Goal: Information Seeking & Learning: Learn about a topic

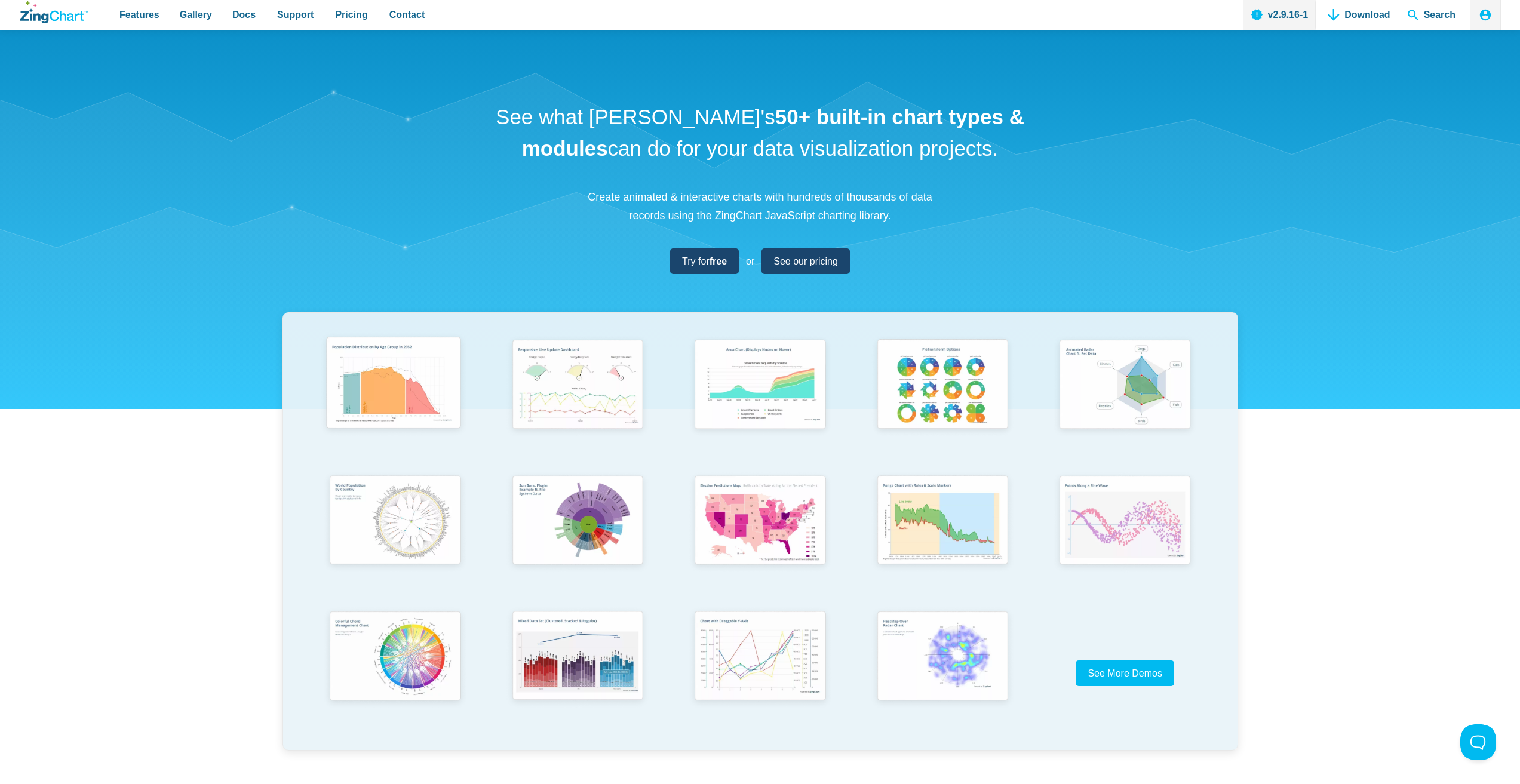
click at [423, 390] on img "App Content" at bounding box center [393, 385] width 151 height 107
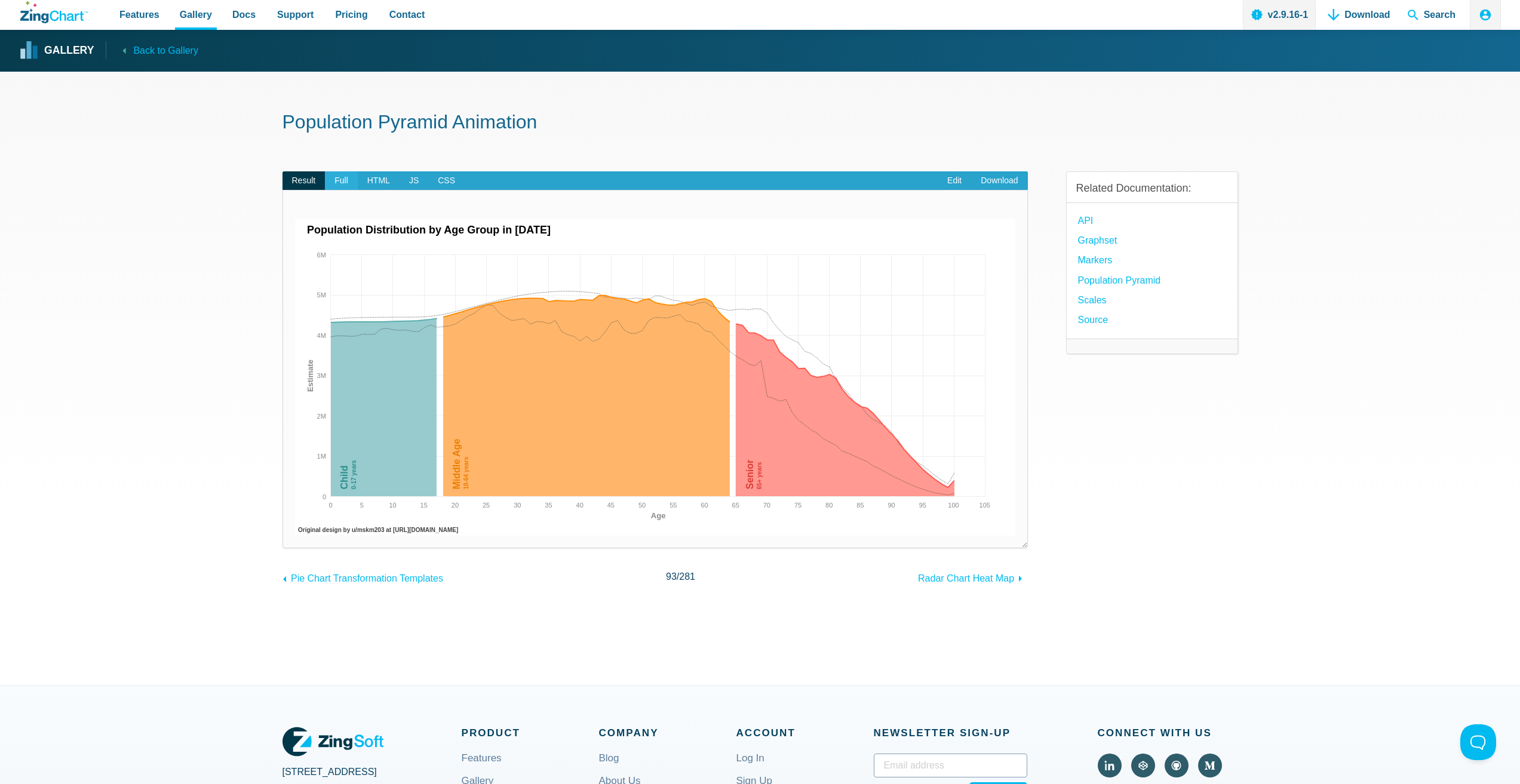
click at [339, 182] on span "Full" at bounding box center [341, 181] width 33 height 19
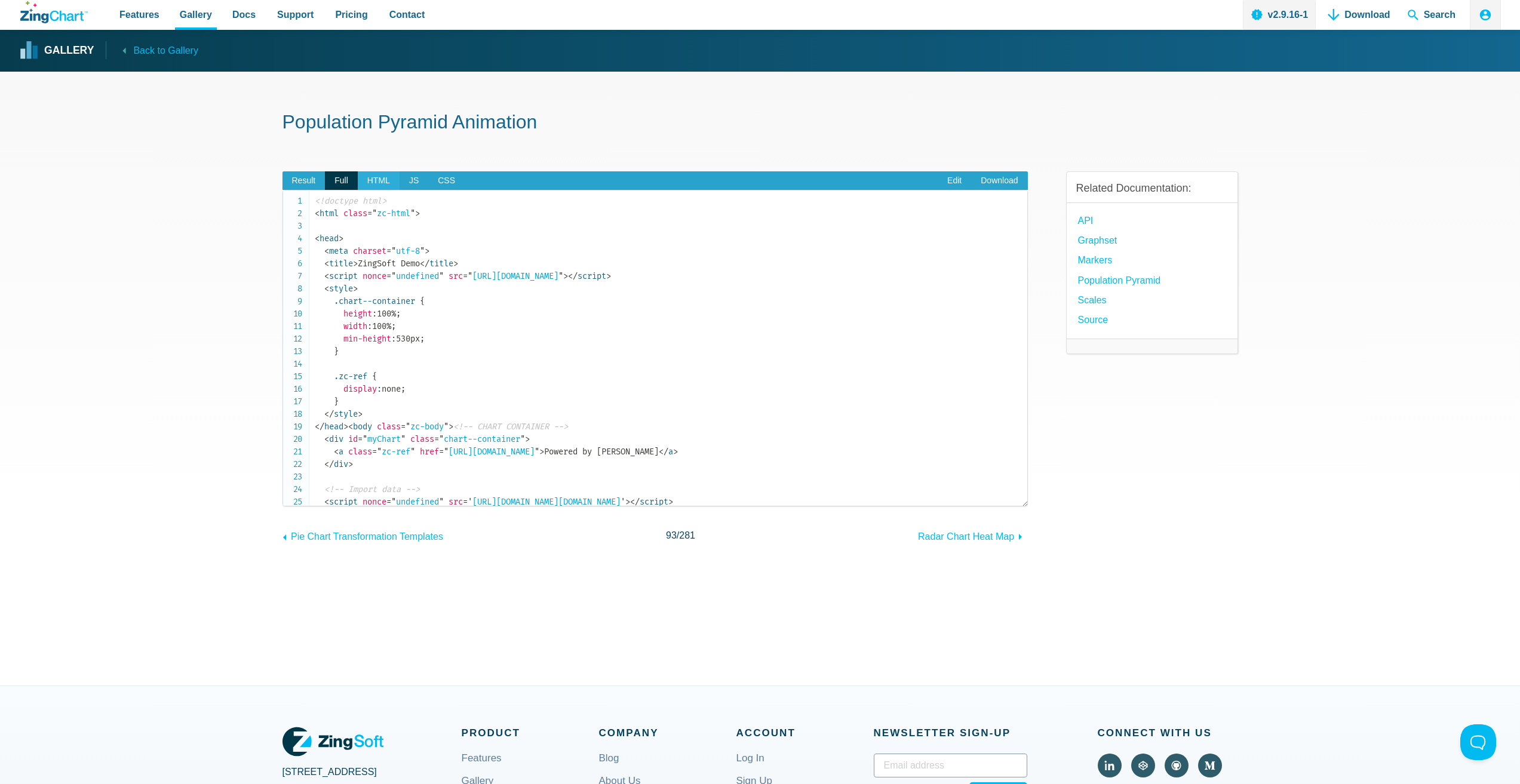
click at [382, 184] on span "HTML" at bounding box center [379, 181] width 42 height 19
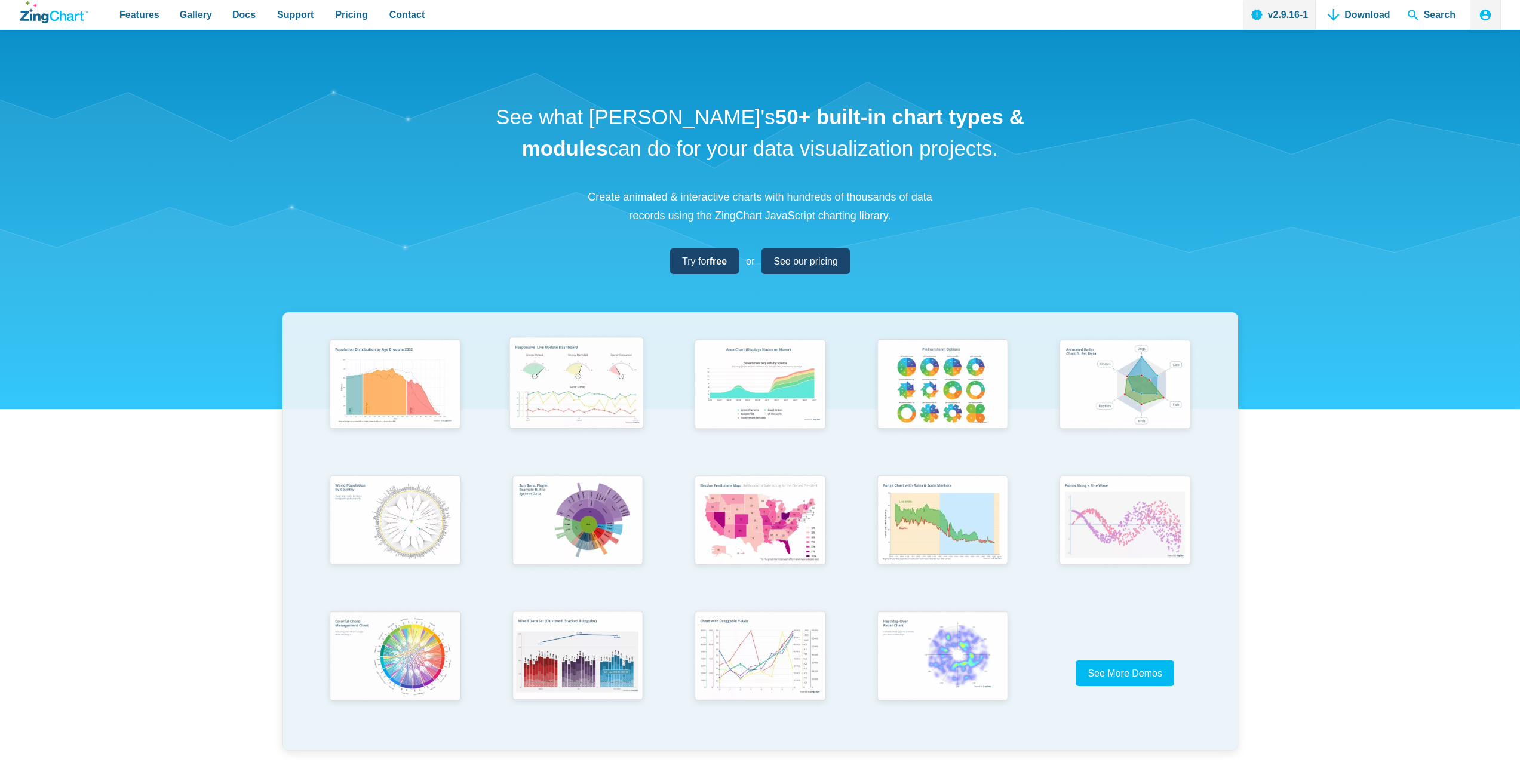
click at [604, 400] on img "App Content" at bounding box center [576, 385] width 151 height 107
click at [799, 408] on img "App Content" at bounding box center [759, 385] width 151 height 107
